Goal: Transaction & Acquisition: Purchase product/service

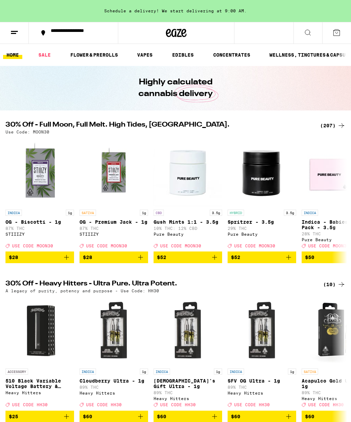
click at [335, 125] on div "(207)" at bounding box center [332, 125] width 25 height 8
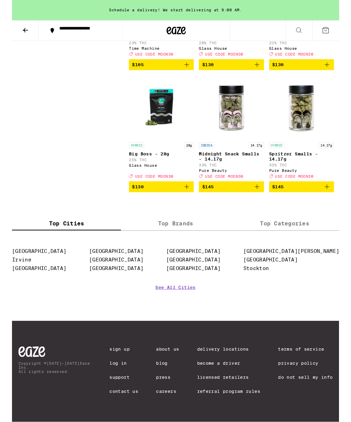
scroll to position [9219, 0]
